Goal: Communication & Community: Answer question/provide support

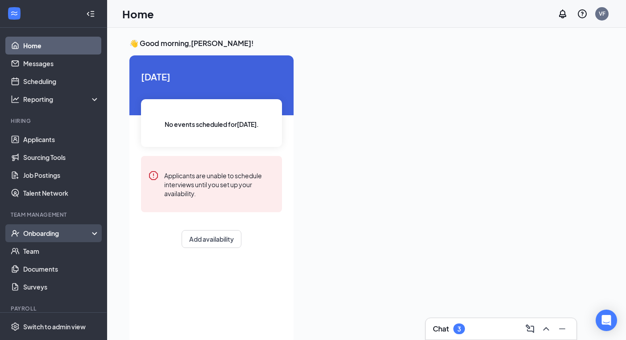
click at [37, 233] on div "Onboarding" at bounding box center [57, 233] width 69 height 9
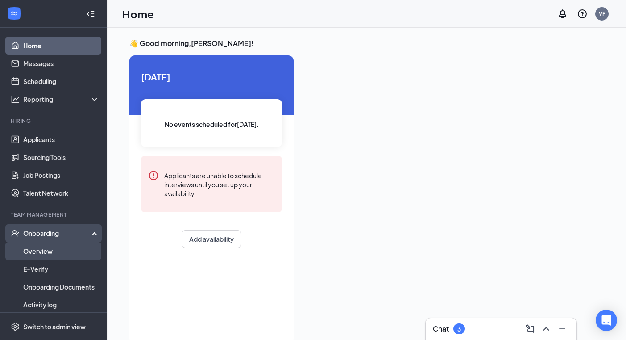
click at [47, 254] on link "Overview" at bounding box center [61, 251] width 76 height 18
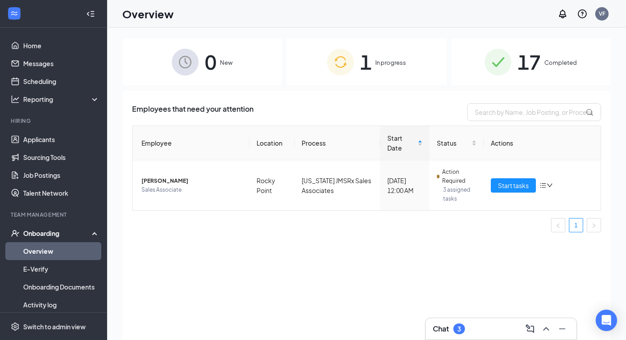
click at [376, 60] on span "In progress" at bounding box center [390, 62] width 31 height 9
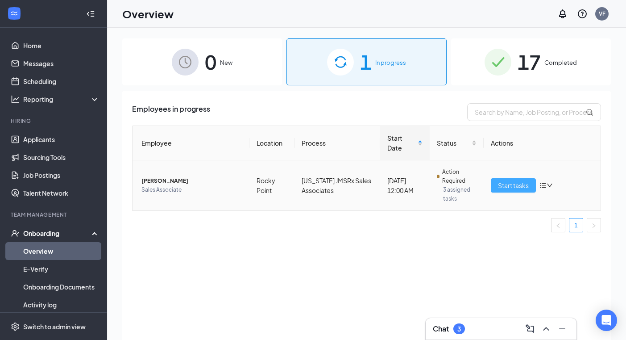
click at [513, 187] on span "Start tasks" at bounding box center [513, 185] width 31 height 10
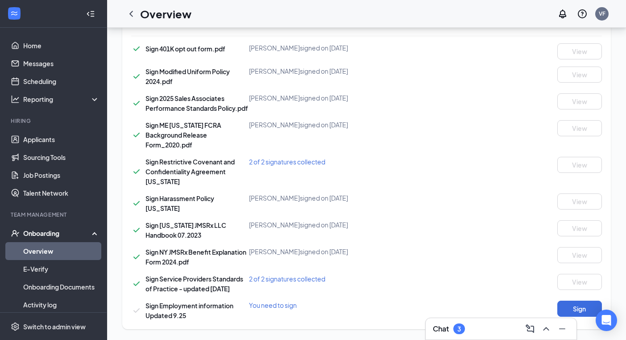
scroll to position [643, 0]
click at [572, 305] on button "Sign" at bounding box center [580, 308] width 45 height 16
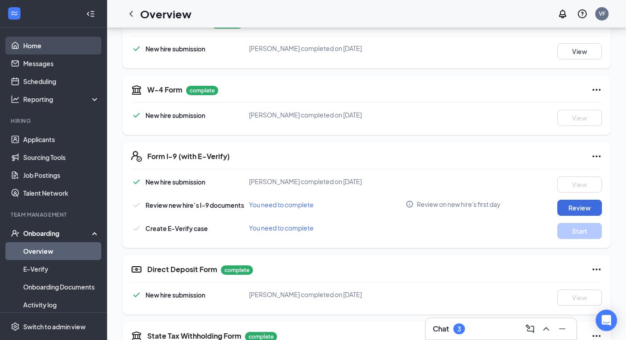
click at [77, 50] on link "Home" at bounding box center [61, 46] width 76 height 18
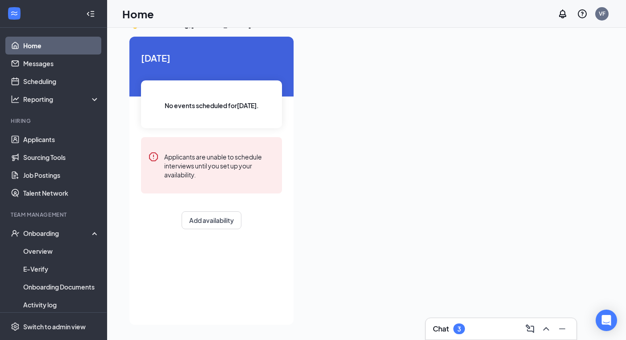
scroll to position [19, 0]
click at [72, 72] on link "Messages" at bounding box center [61, 63] width 76 height 18
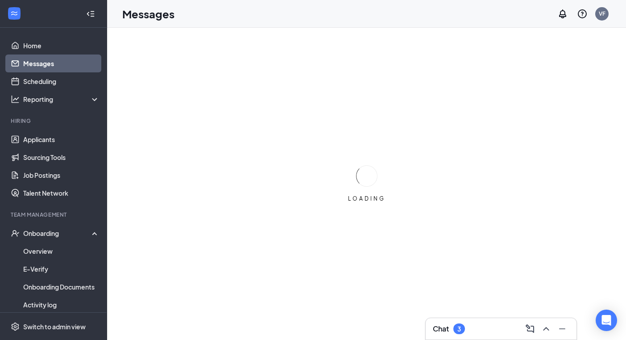
click at [72, 64] on link "Messages" at bounding box center [61, 63] width 76 height 18
click at [74, 45] on link "Home" at bounding box center [61, 46] width 76 height 18
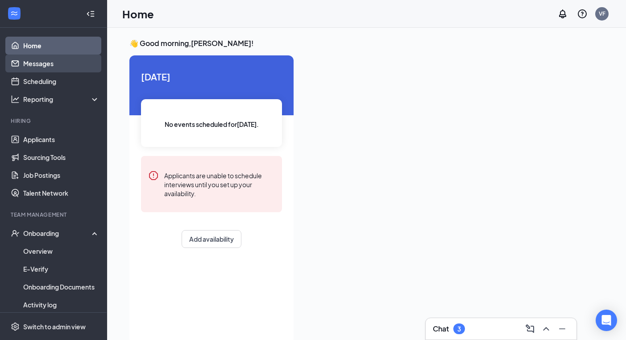
click at [76, 68] on link "Messages" at bounding box center [61, 63] width 76 height 18
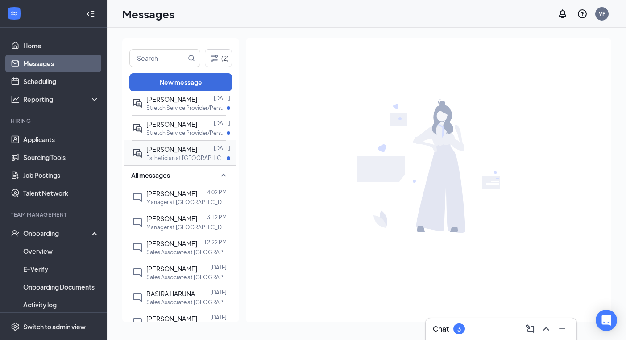
scroll to position [30, 0]
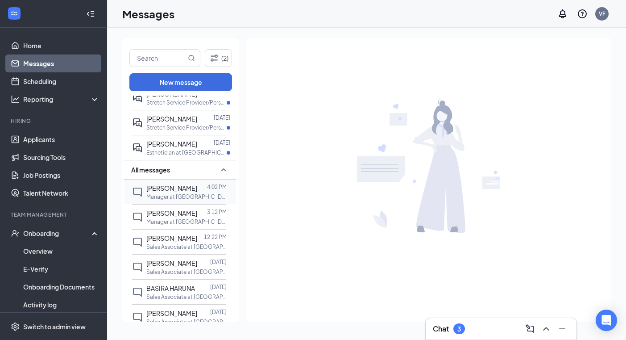
click at [181, 188] on span "[PERSON_NAME]" at bounding box center [171, 188] width 51 height 8
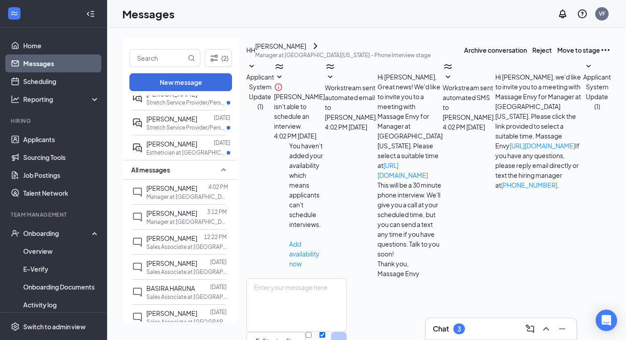
scroll to position [29, 0]
click at [305, 51] on div "[PERSON_NAME]" at bounding box center [280, 46] width 51 height 10
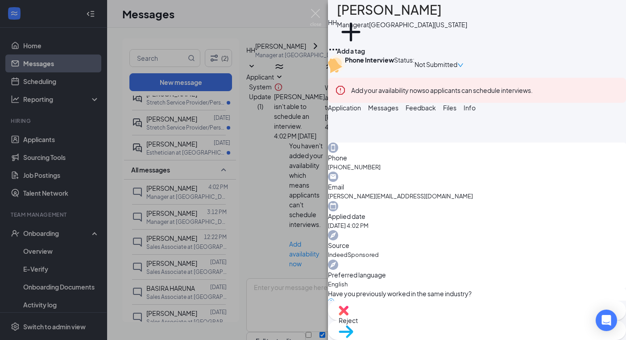
scroll to position [573, 0]
click at [399, 113] on button "Messages" at bounding box center [383, 108] width 30 height 10
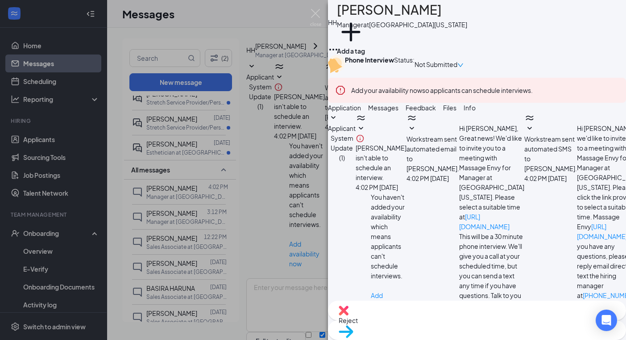
type textarea "Hello [PERSON_NAME]! Thank you for expressing interest in our manager position …"
click at [252, 201] on div "HH [PERSON_NAME] Manager at [GEOGRAPHIC_DATA][US_STATE] Add a tag Phone Intervi…" at bounding box center [313, 170] width 626 height 340
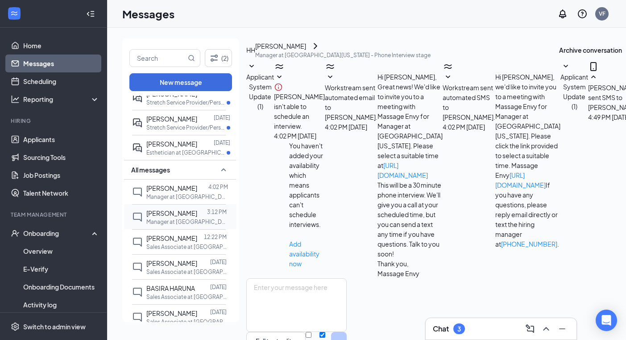
click at [197, 213] on div at bounding box center [202, 213] width 10 height 10
click at [304, 51] on div "[PERSON_NAME]" at bounding box center [278, 46] width 51 height 10
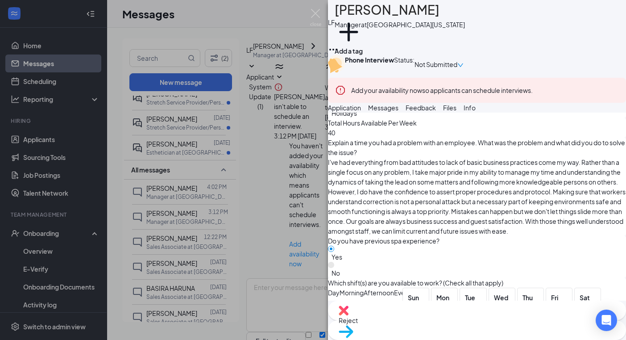
scroll to position [599, 0]
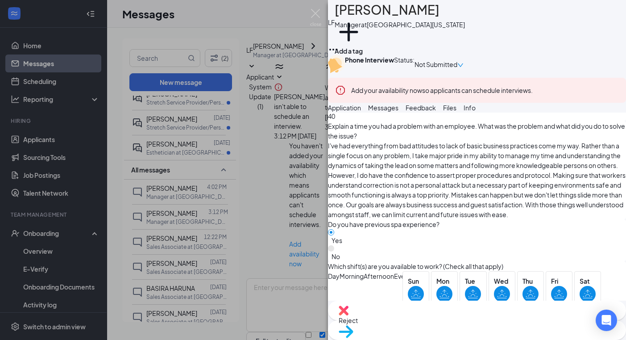
click at [399, 112] on span "Messages" at bounding box center [383, 108] width 30 height 8
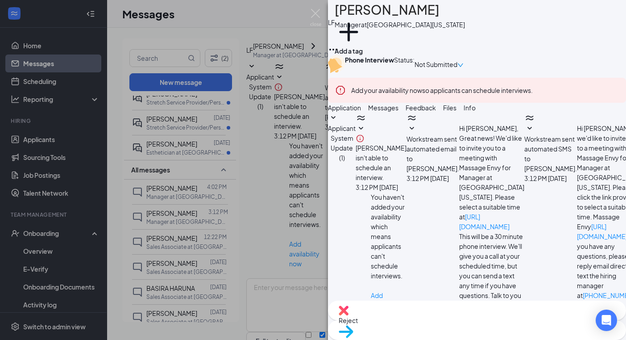
scroll to position [169, 0]
paste textarea "Hello [PERSON_NAME]! Thank you for expressing interest in our manager position …"
drag, startPoint x: 395, startPoint y: 233, endPoint x: 375, endPoint y: 233, distance: 19.2
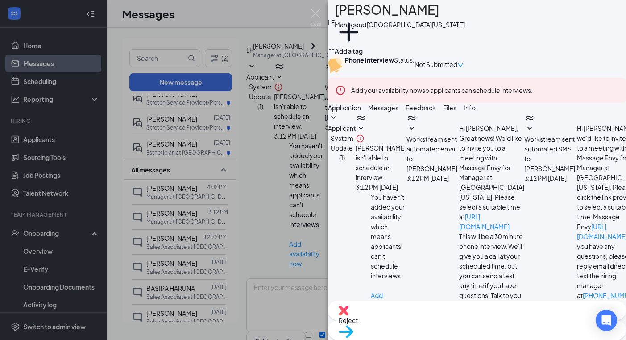
type textarea "Hello [PERSON_NAME]! Thank you for expressing interest in our manager position …"
click at [241, 150] on div "LF [PERSON_NAME] Manager at [GEOGRAPHIC_DATA][US_STATE] Add a tag Phone Intervi…" at bounding box center [313, 170] width 626 height 340
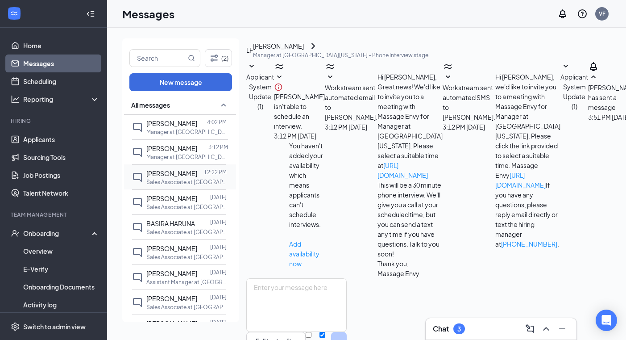
scroll to position [101, 0]
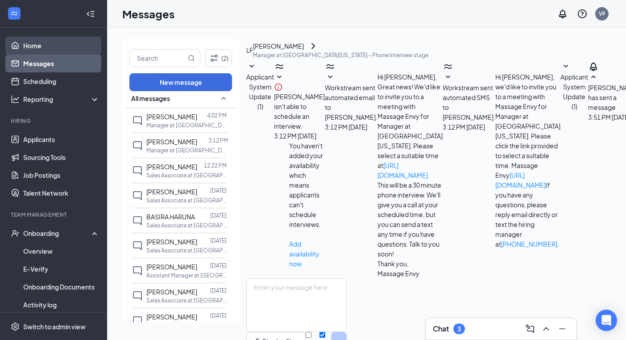
click at [89, 39] on link "Home" at bounding box center [61, 46] width 76 height 18
